Goal: Task Accomplishment & Management: Manage account settings

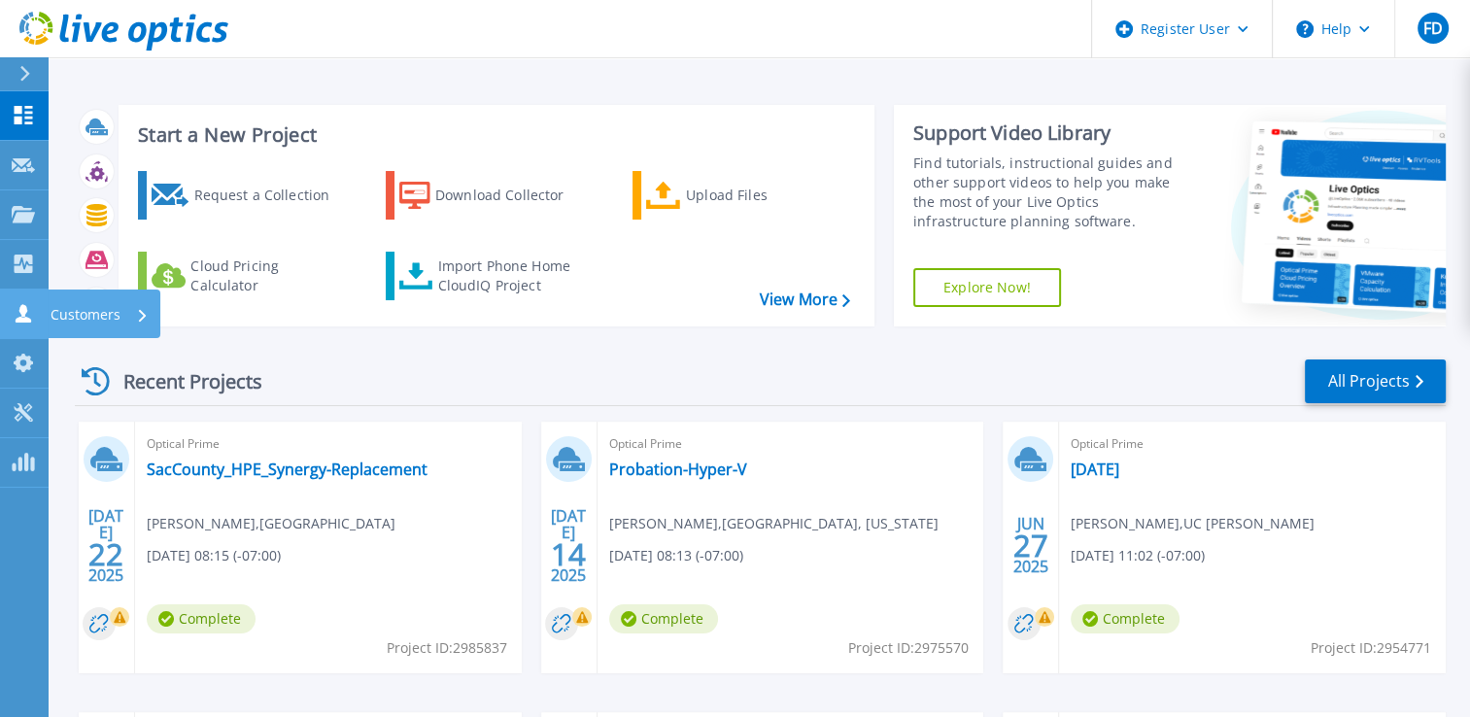
click at [21, 327] on link "Customers Customers" at bounding box center [24, 315] width 49 height 50
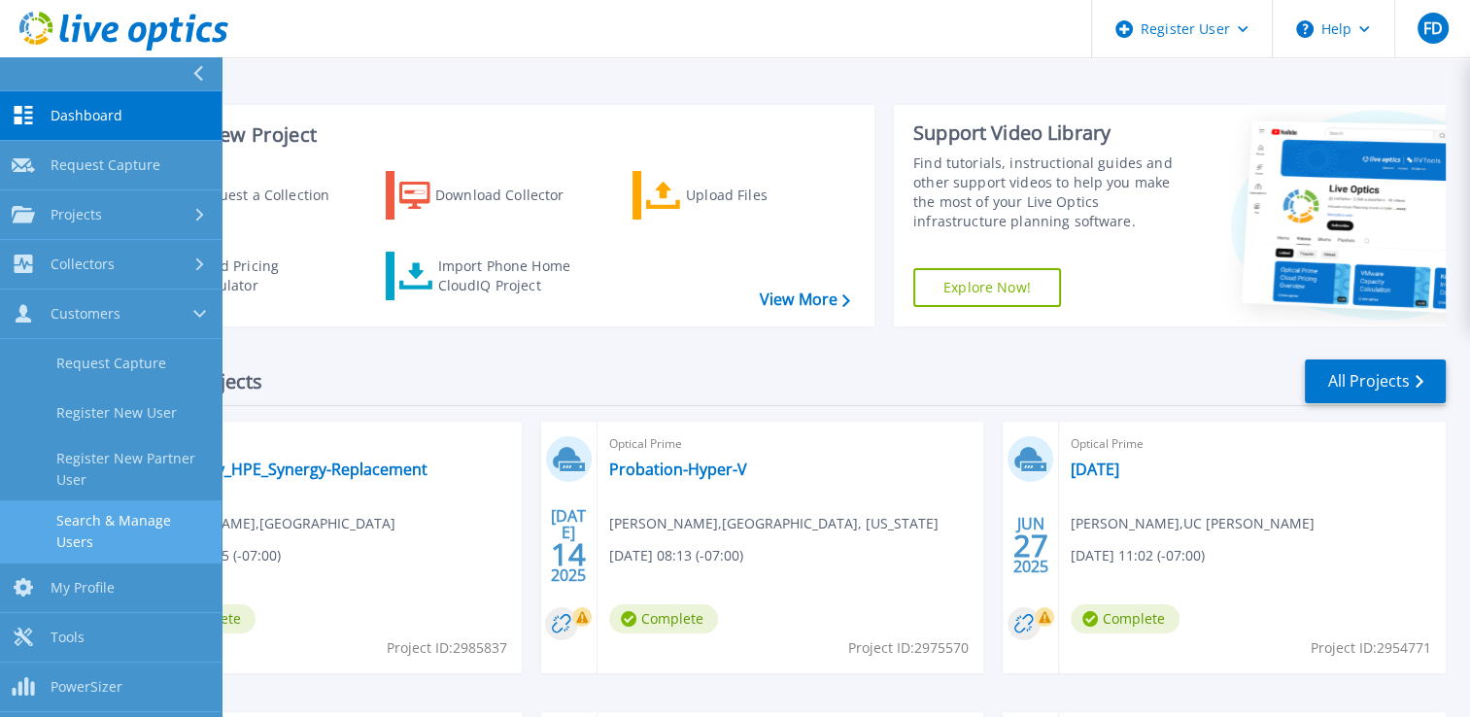
click at [129, 516] on link "Search & Manage Users" at bounding box center [111, 531] width 222 height 62
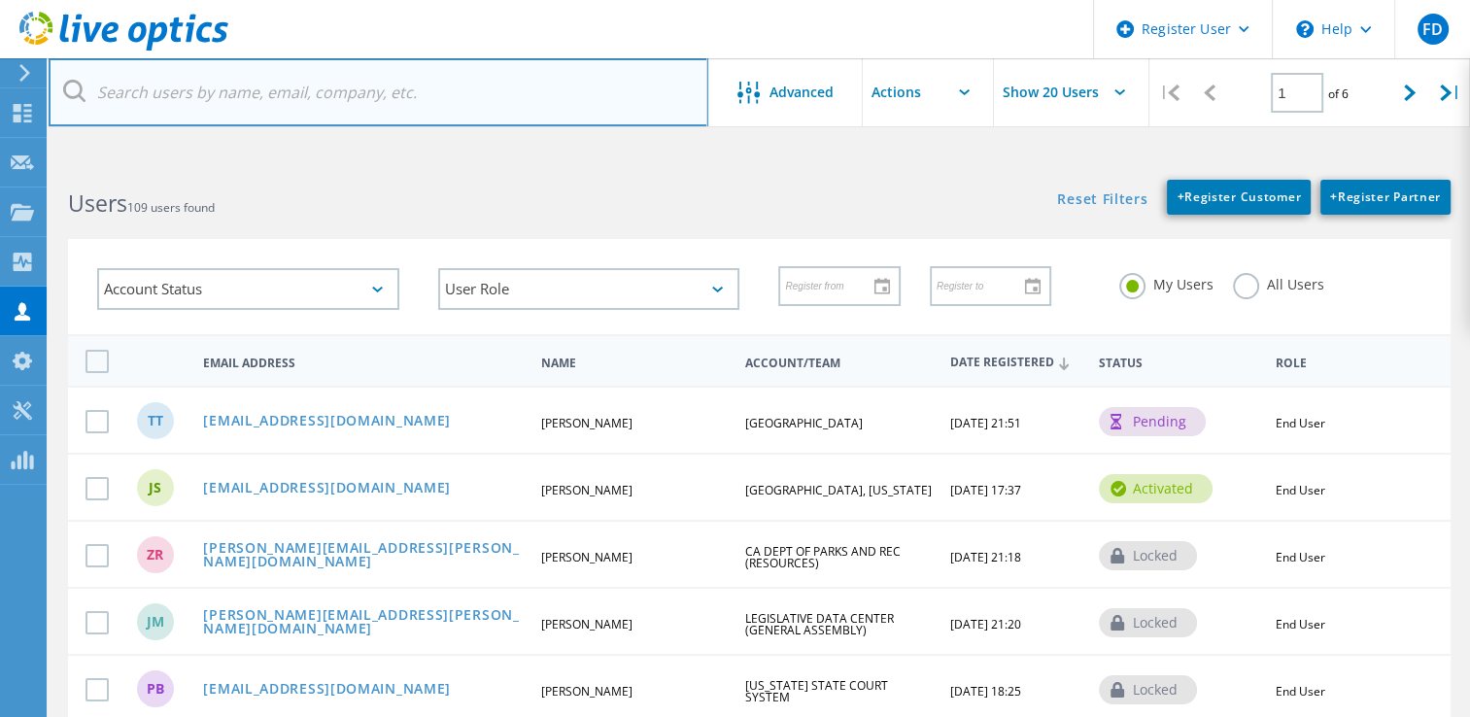
click at [328, 87] on input "text" at bounding box center [379, 92] width 660 height 68
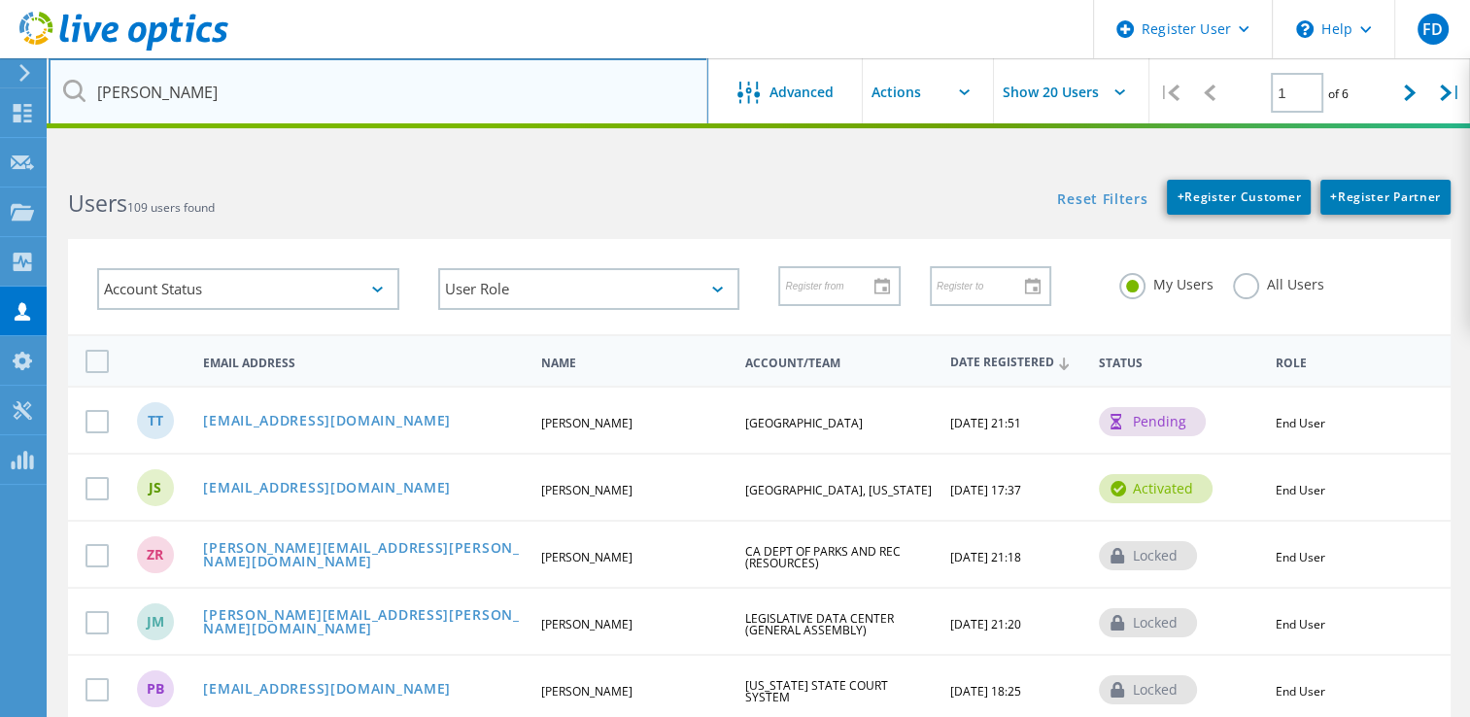
type input "jason weaver"
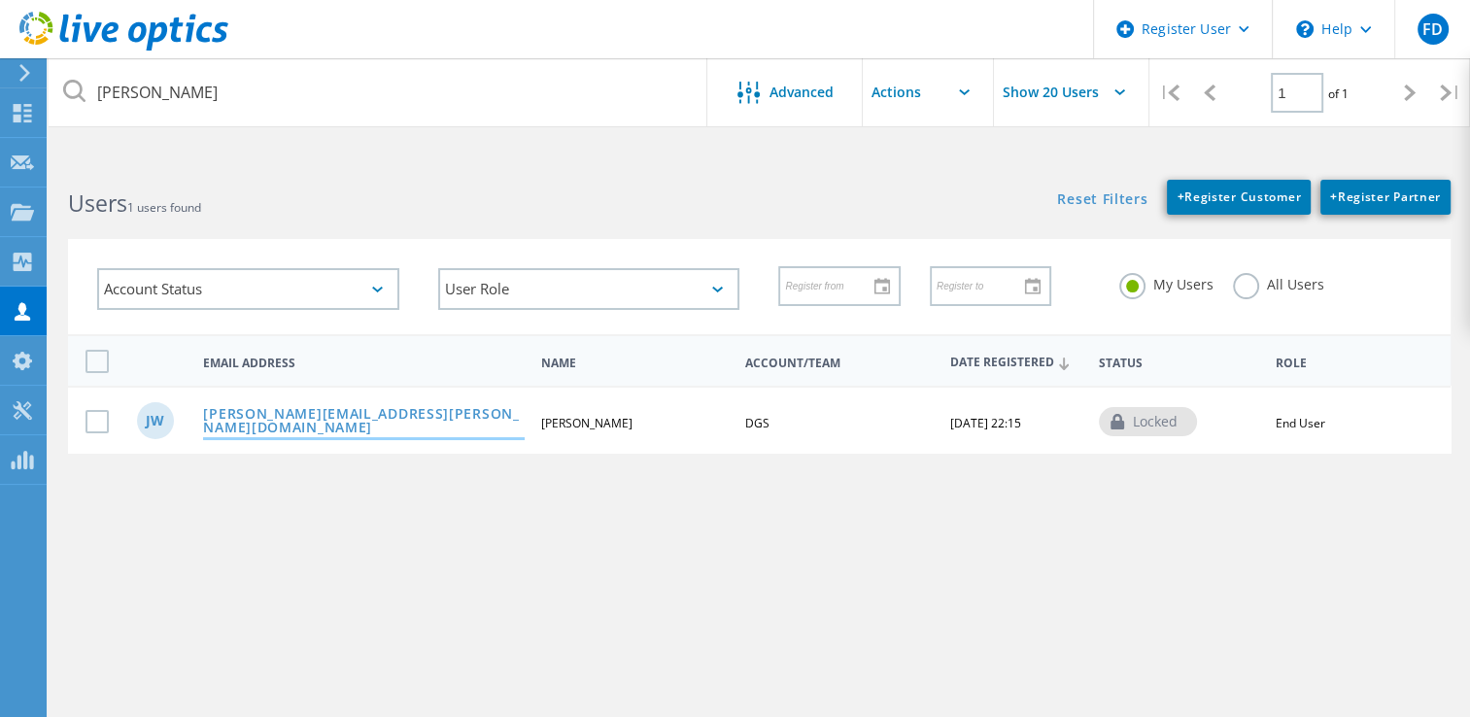
click at [280, 415] on link "[PERSON_NAME][EMAIL_ADDRESS][PERSON_NAME][DOMAIN_NAME]" at bounding box center [363, 422] width 321 height 30
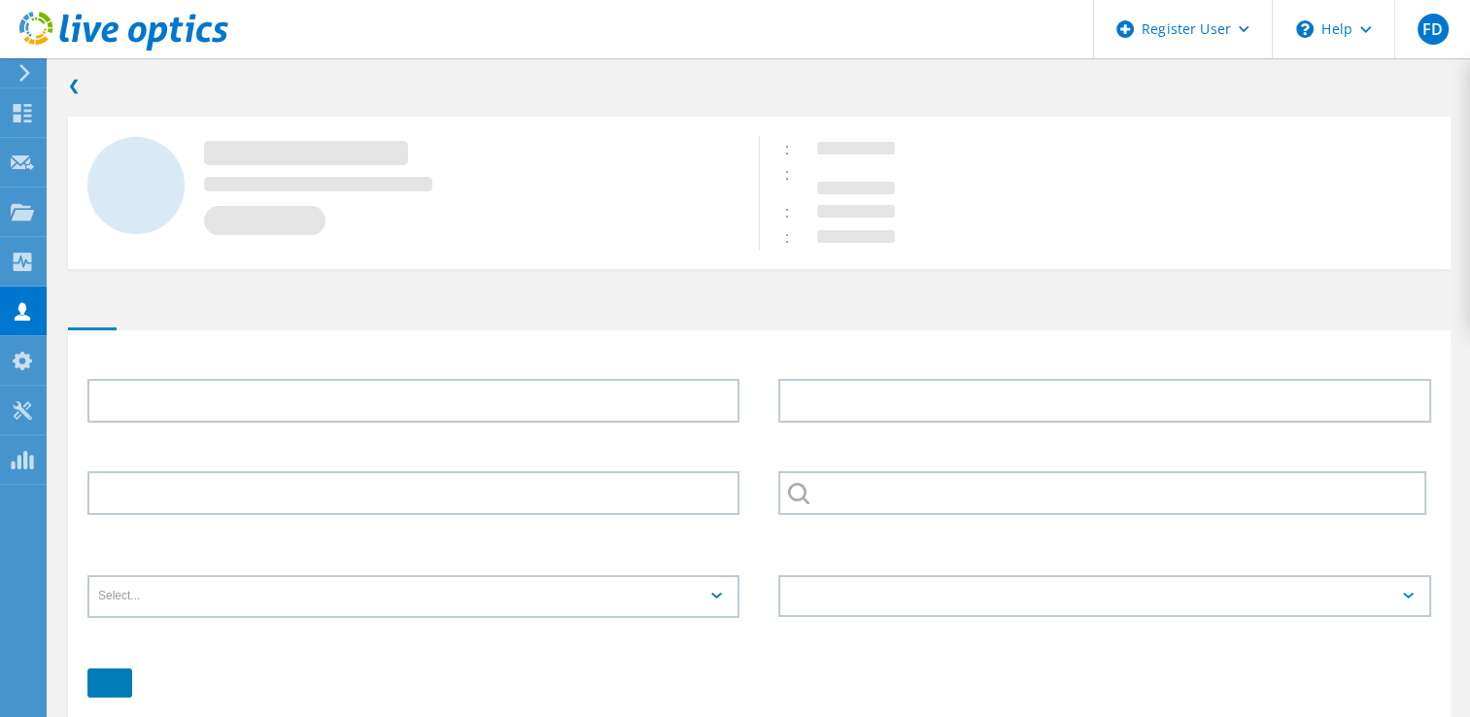
type input "Jason"
type input "Weaver"
type input "DGS"
type input "English"
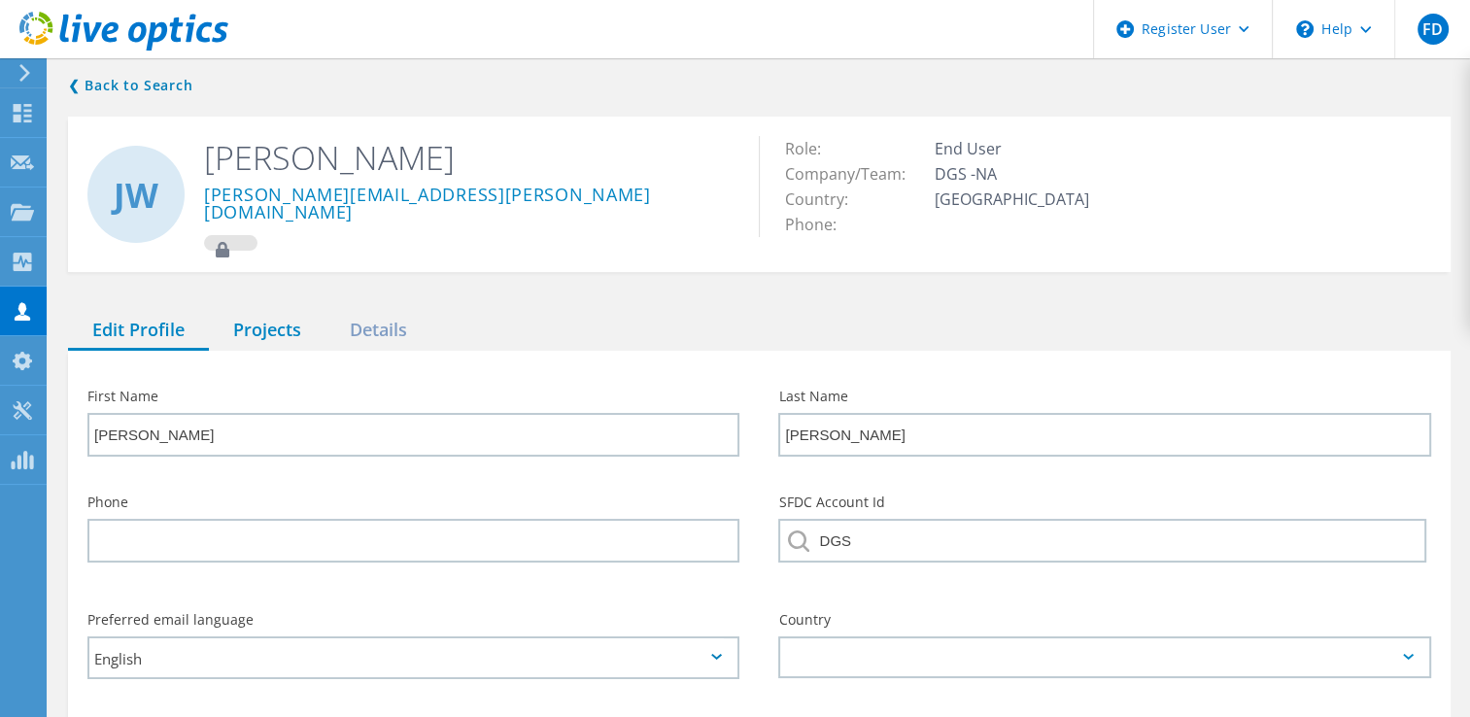
click at [235, 311] on div "Projects" at bounding box center [267, 331] width 117 height 40
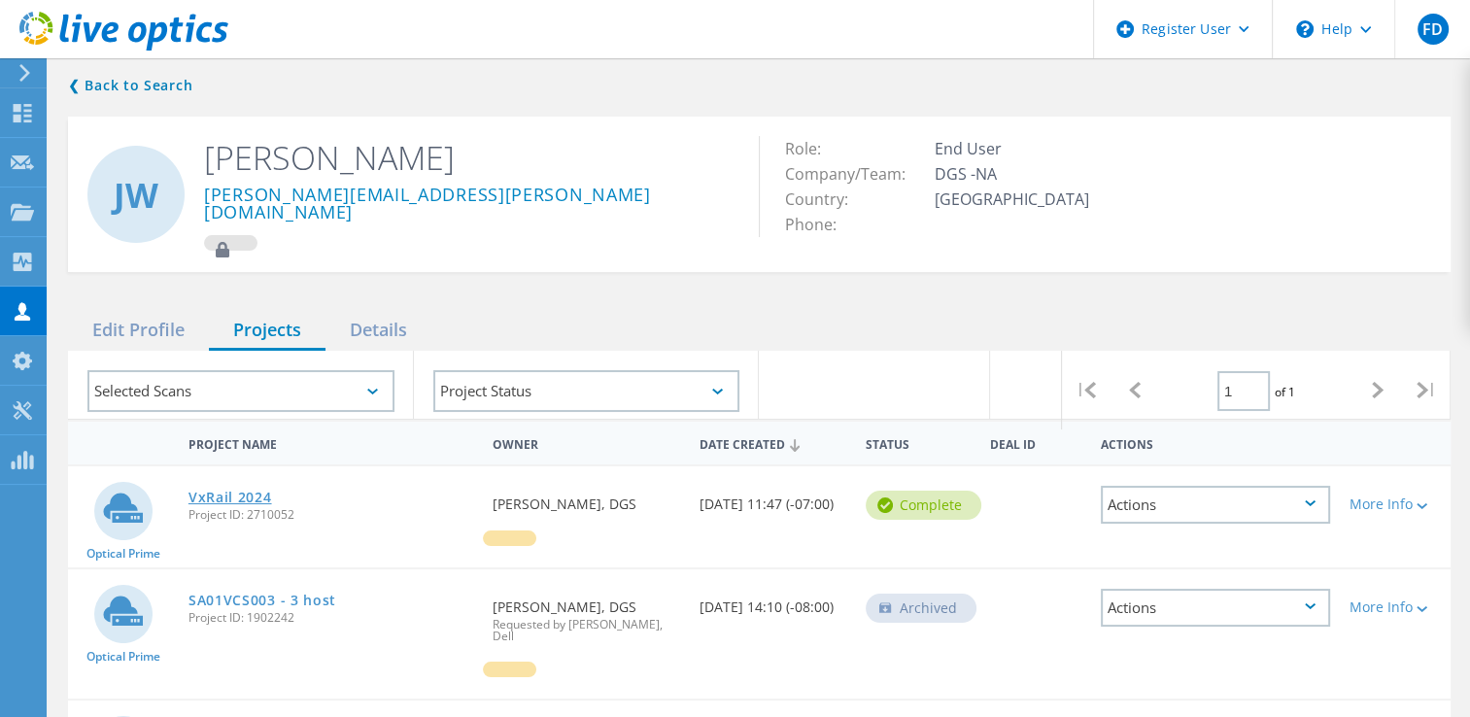
click at [258, 491] on link "VxRail 2024" at bounding box center [231, 498] width 84 height 14
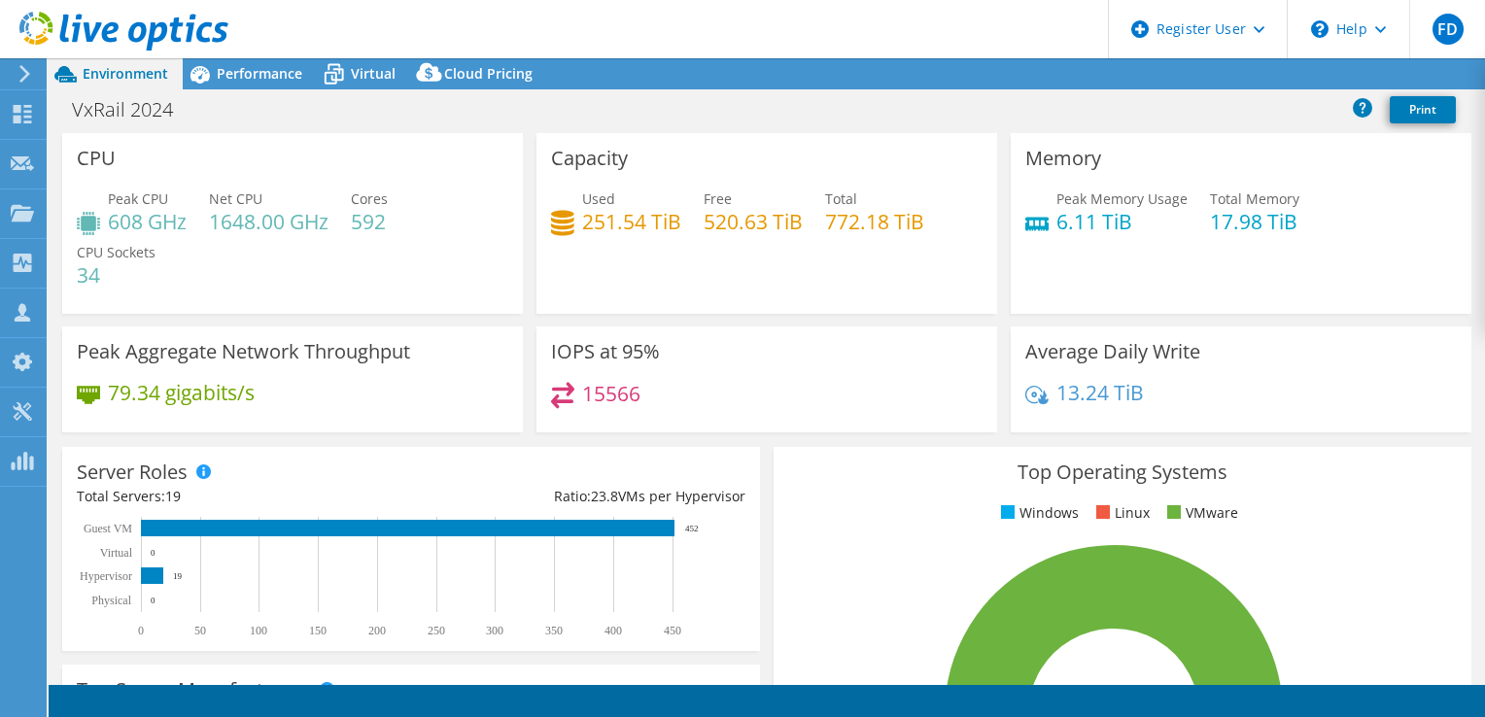
select select "USD"
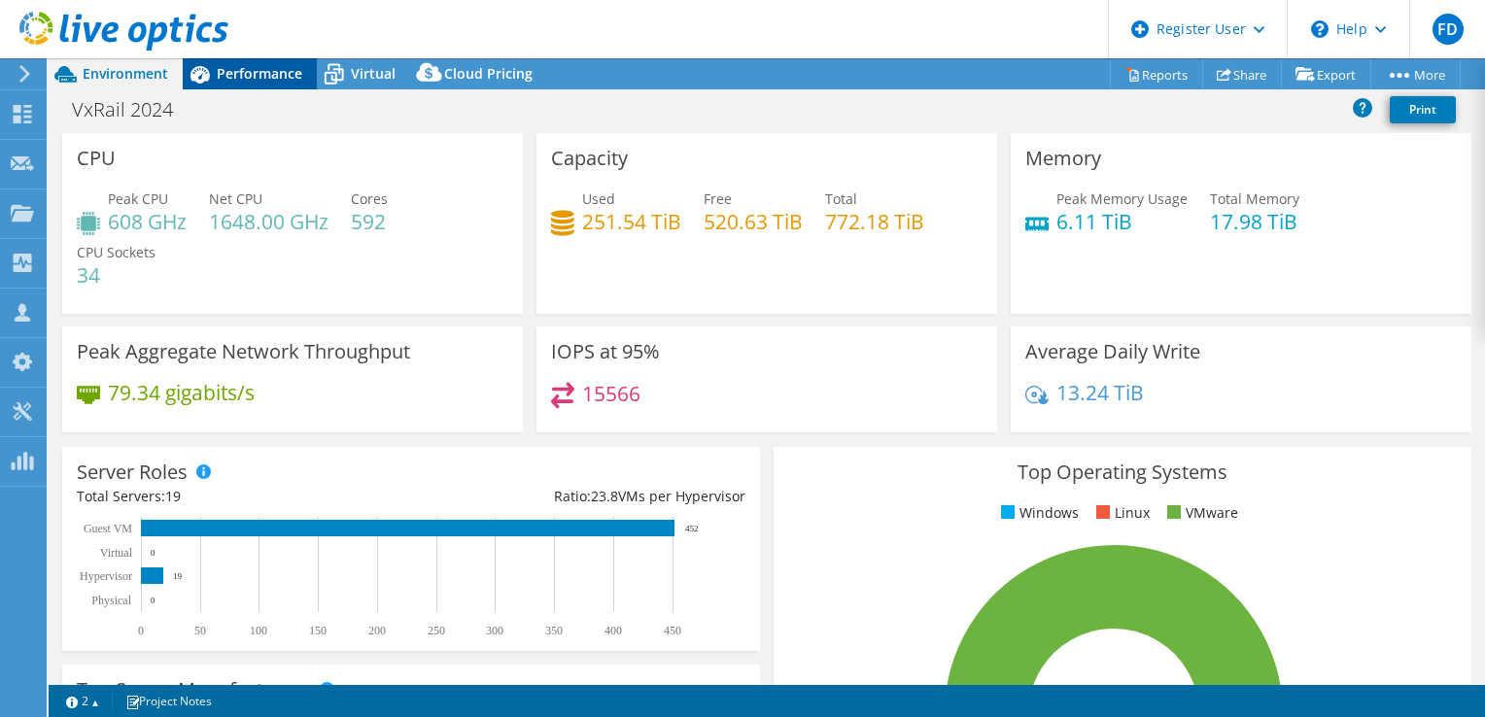
click at [237, 84] on div "Performance" at bounding box center [250, 73] width 134 height 31
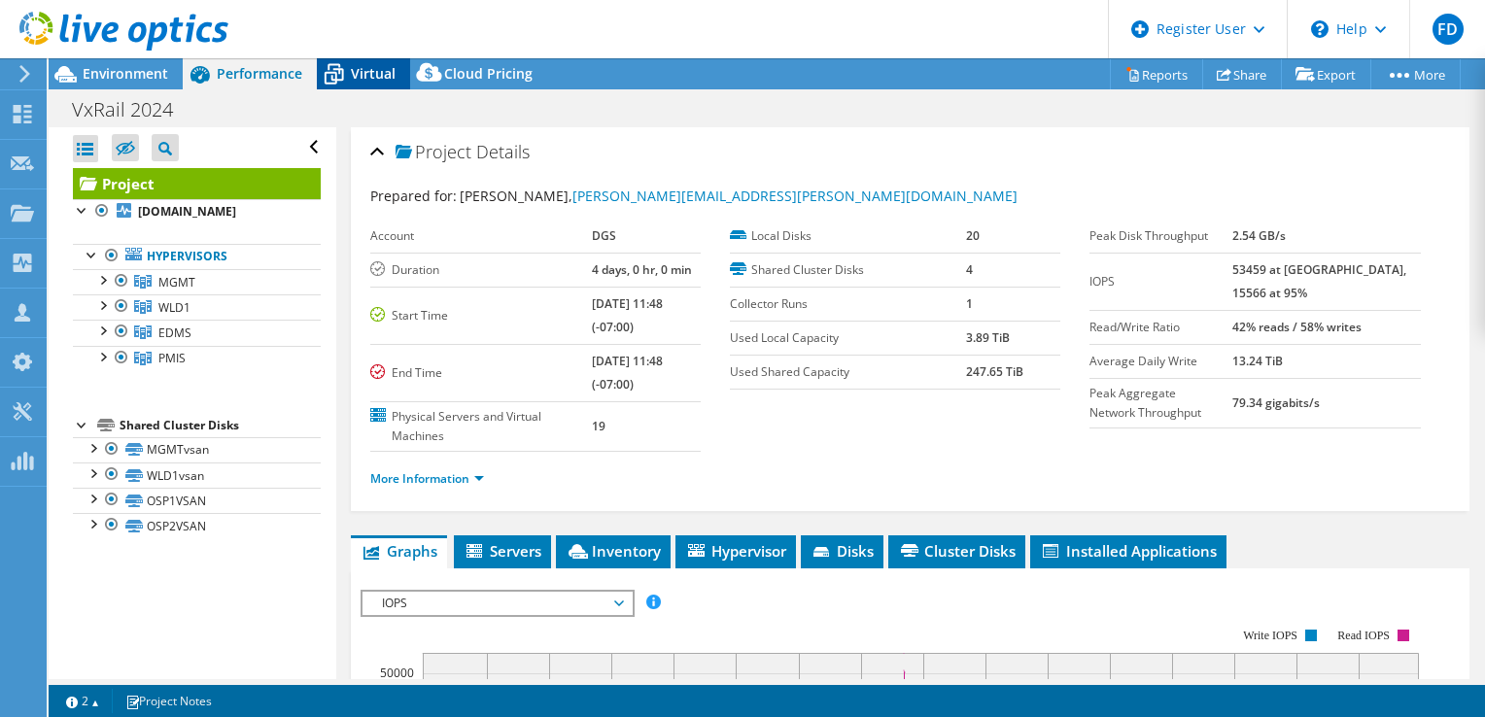
click at [369, 82] on span "Virtual" at bounding box center [373, 73] width 45 height 18
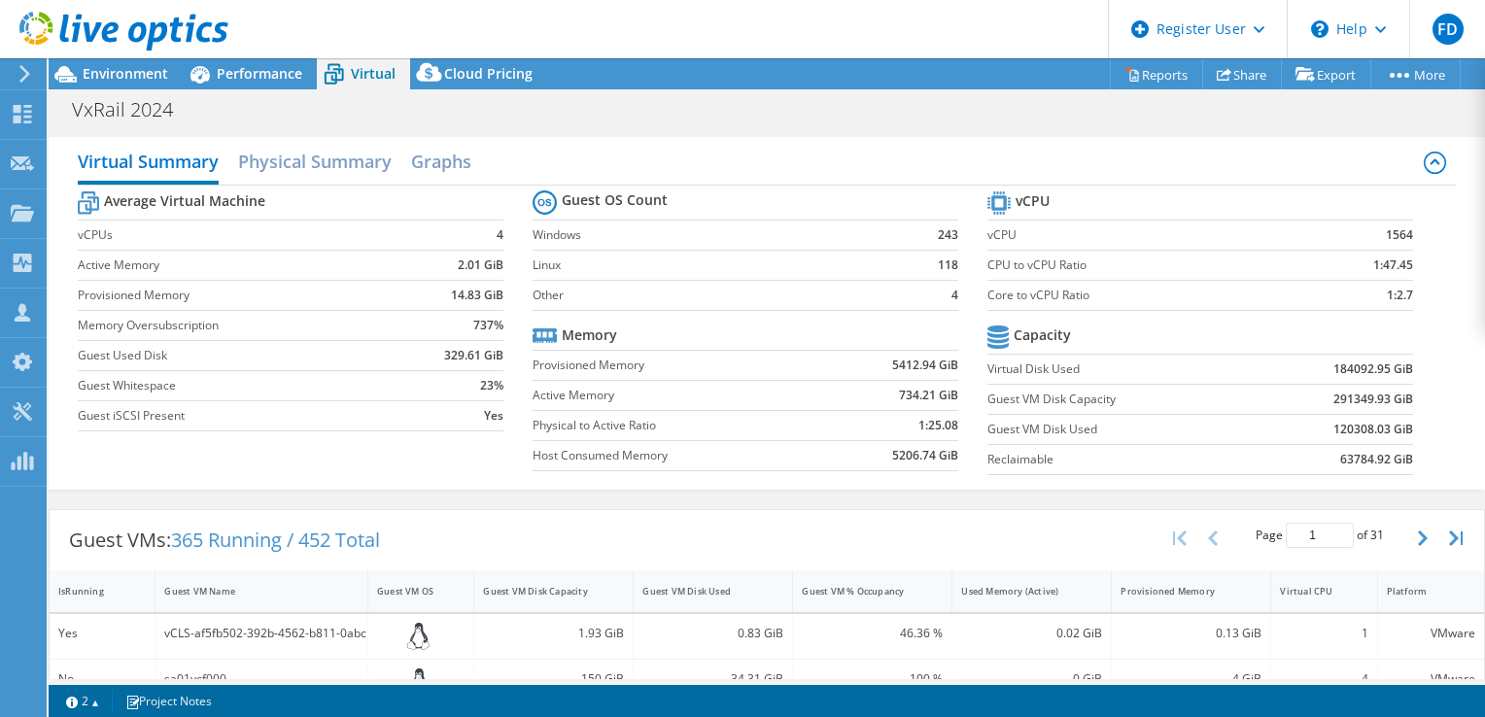
scroll to position [8, 0]
